Goal: Book appointment/travel/reservation

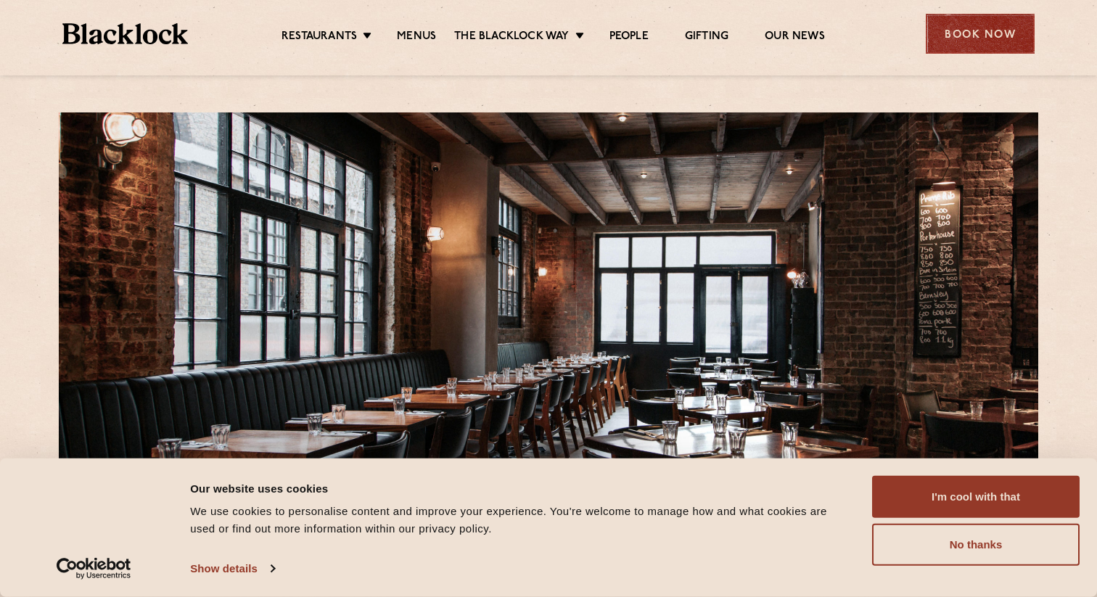
click at [1000, 15] on div "Book Now" at bounding box center [979, 34] width 109 height 40
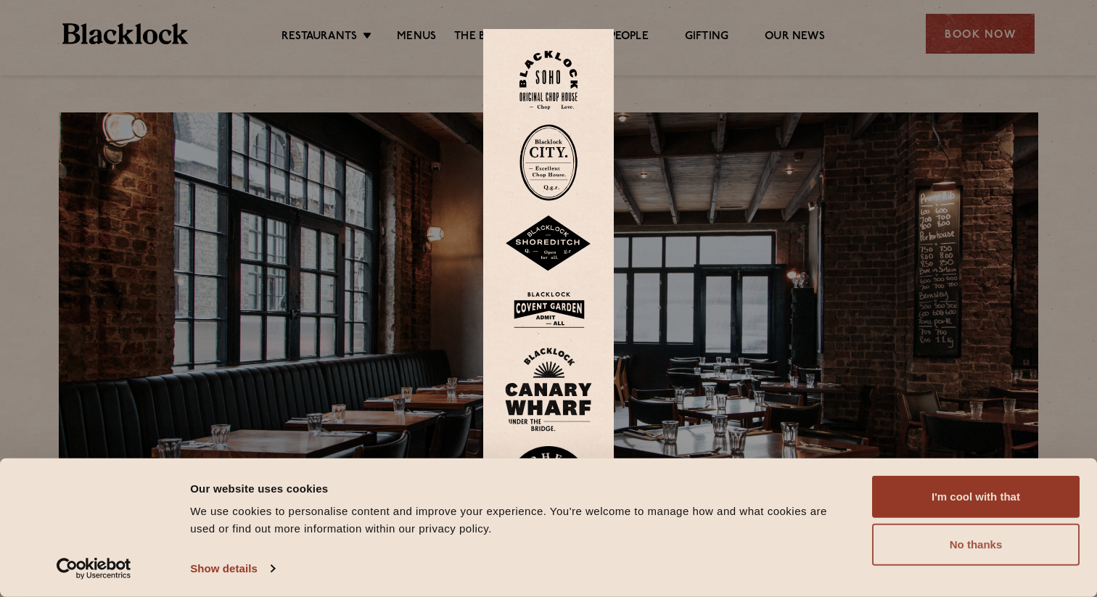
click at [920, 547] on button "No thanks" at bounding box center [975, 545] width 207 height 42
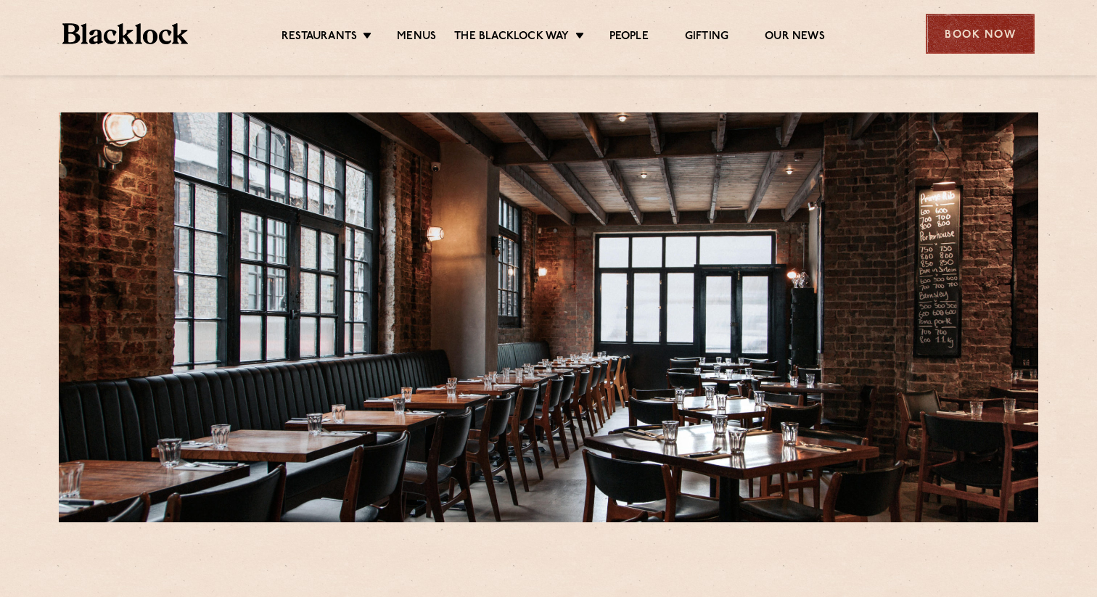
click at [965, 36] on div "Book Now" at bounding box center [979, 34] width 109 height 40
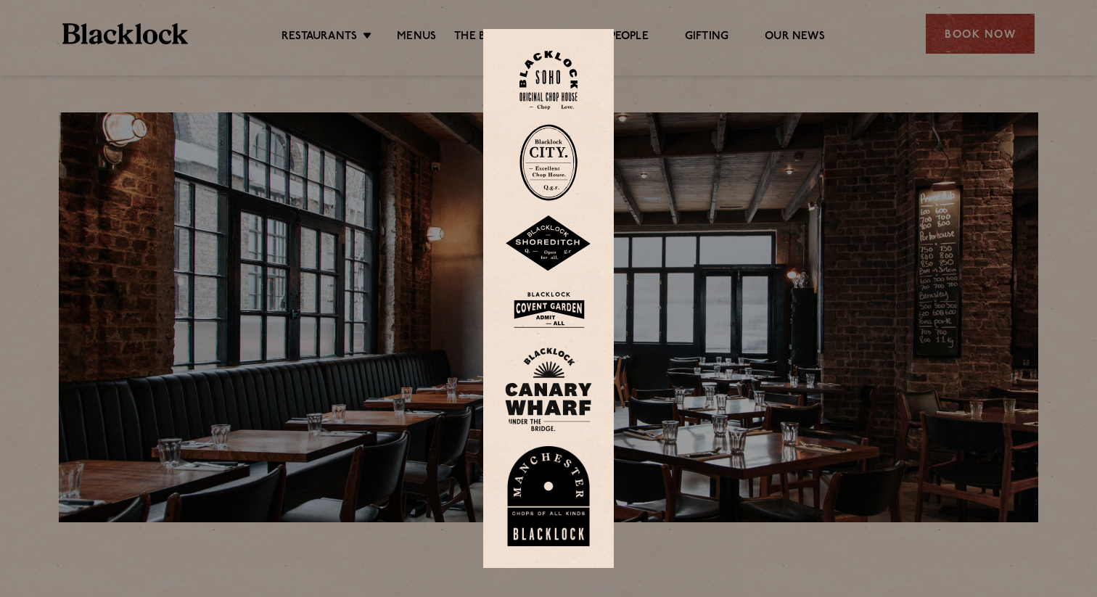
click at [551, 233] on img at bounding box center [548, 243] width 87 height 57
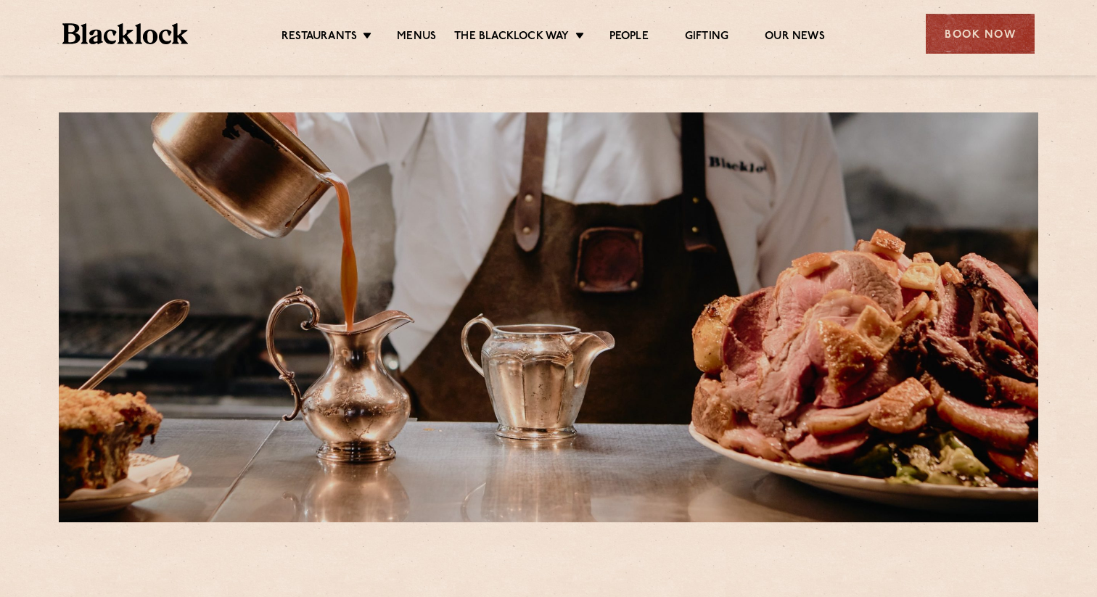
scroll to position [36, 0]
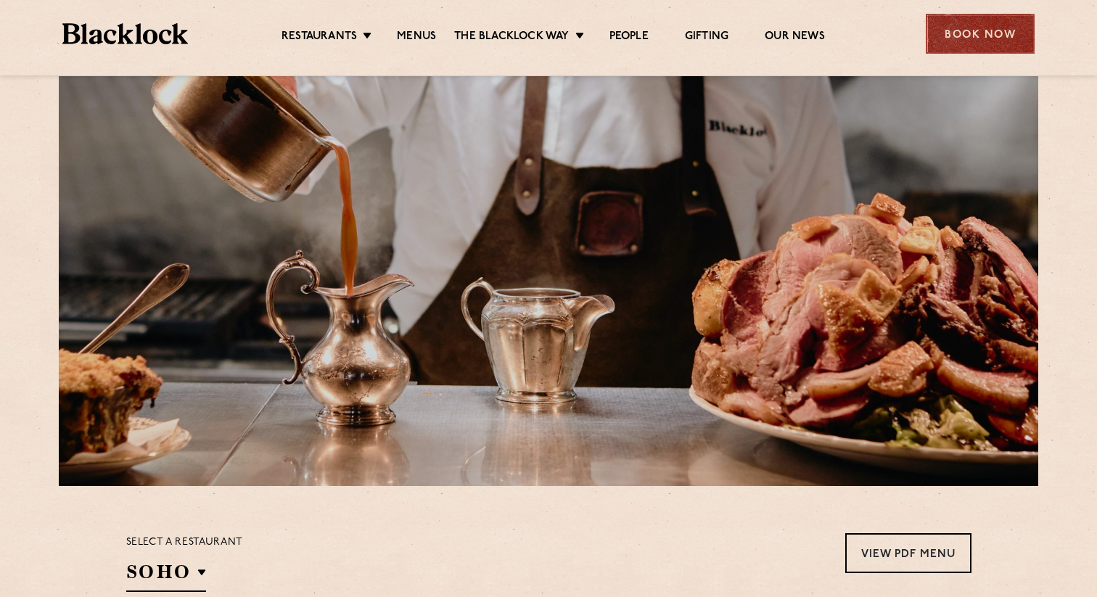
click at [959, 36] on div "Book Now" at bounding box center [979, 34] width 109 height 40
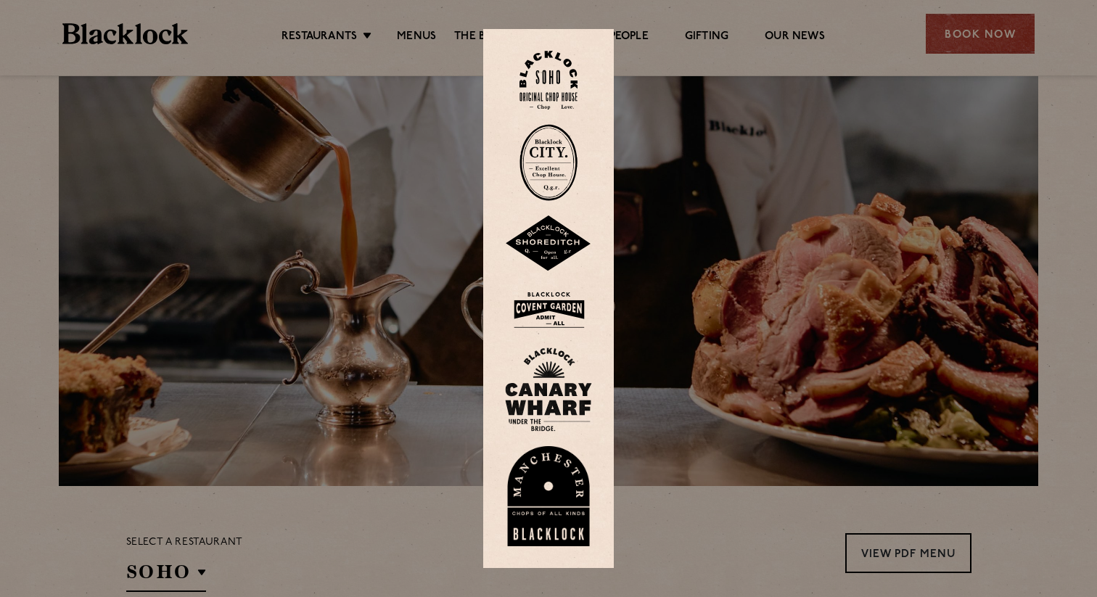
click at [554, 306] on img at bounding box center [548, 309] width 87 height 47
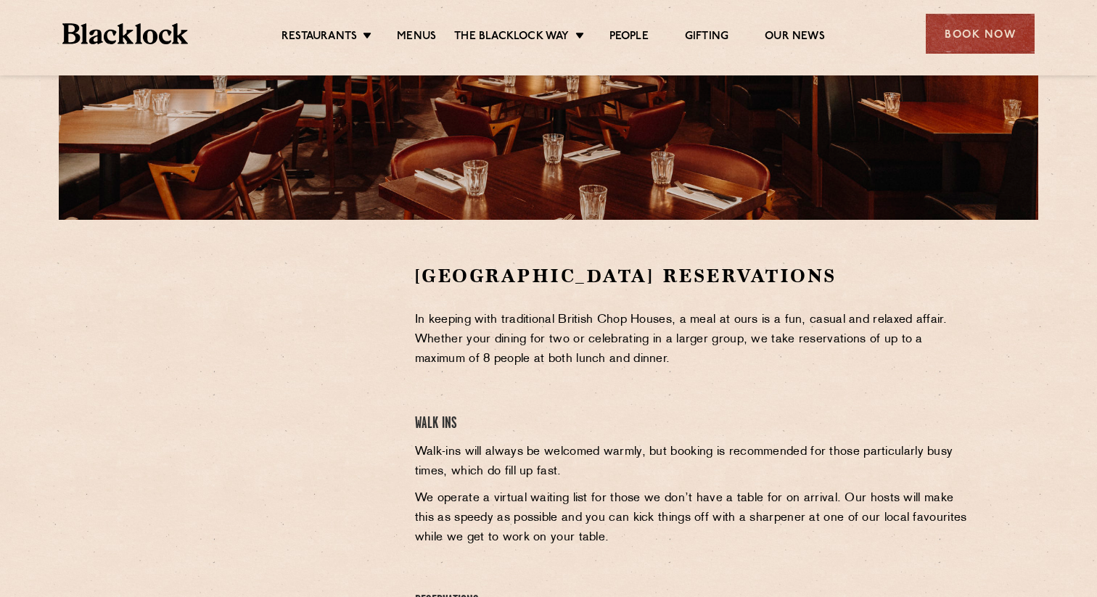
scroll to position [295, 0]
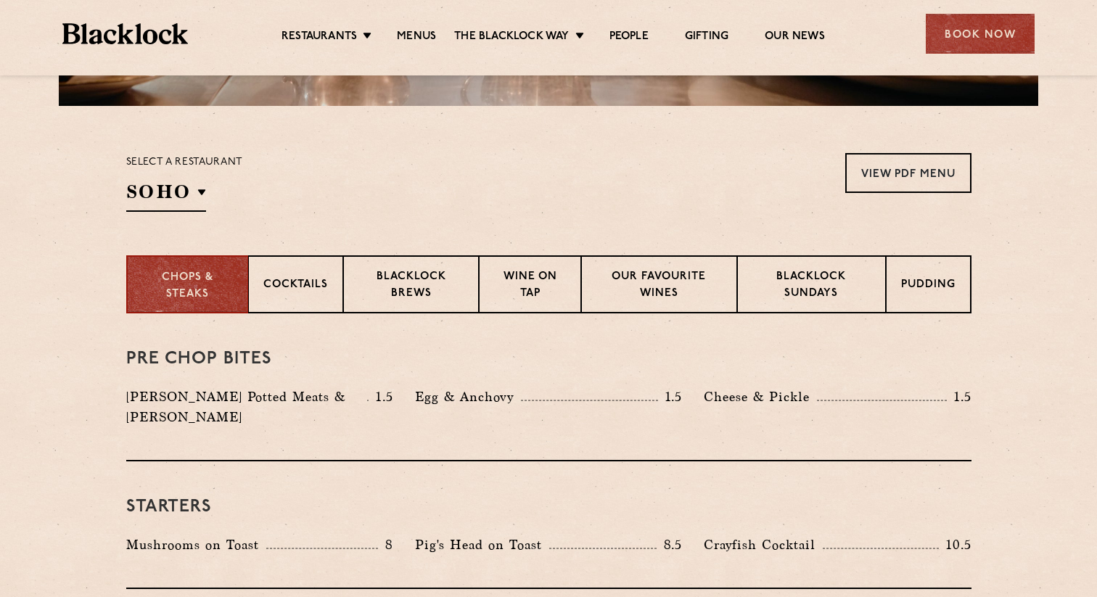
scroll to position [357, 0]
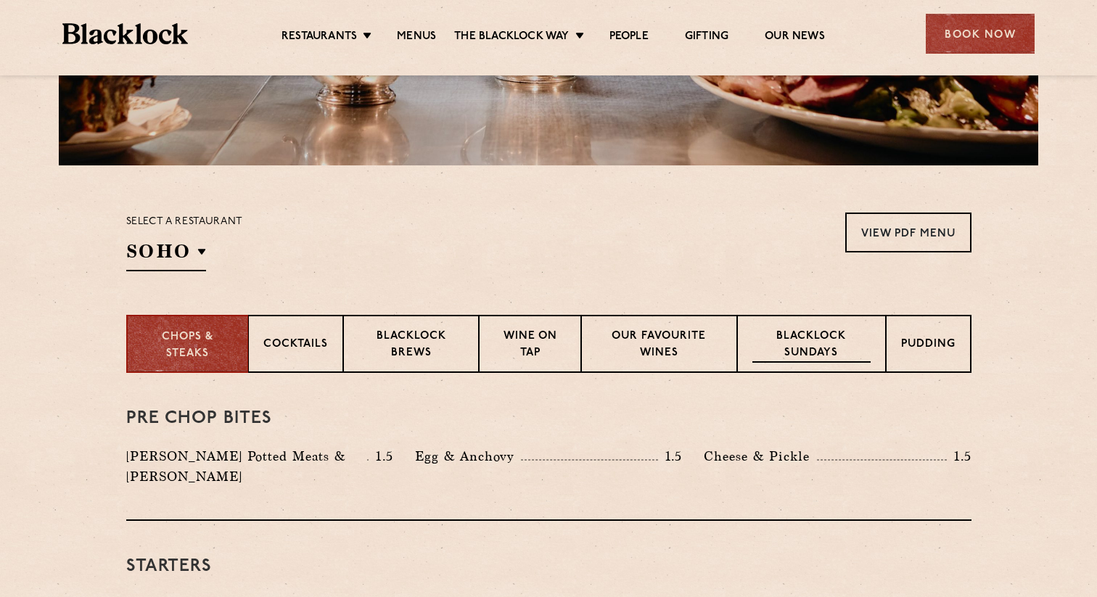
click at [862, 355] on p "Blacklock Sundays" at bounding box center [810, 346] width 117 height 34
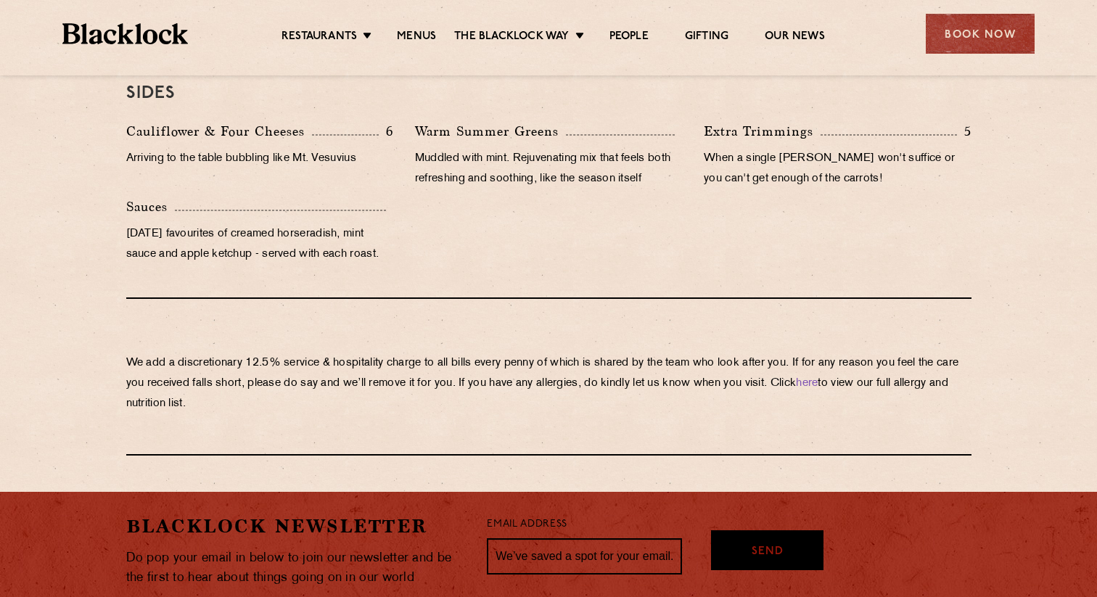
scroll to position [1481, 0]
